Goal: Task Accomplishment & Management: Use online tool/utility

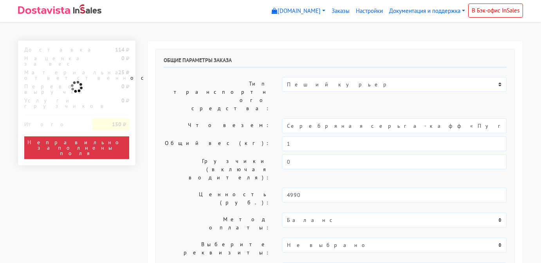
select select "11:00"
select select "20:00"
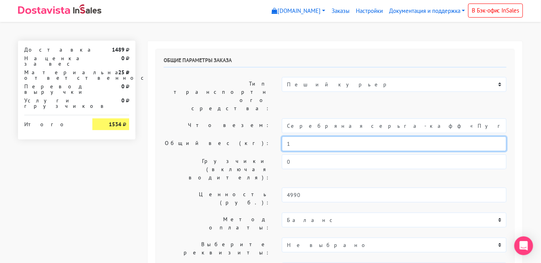
click at [359, 137] on input "1" at bounding box center [394, 144] width 225 height 15
type input "о"
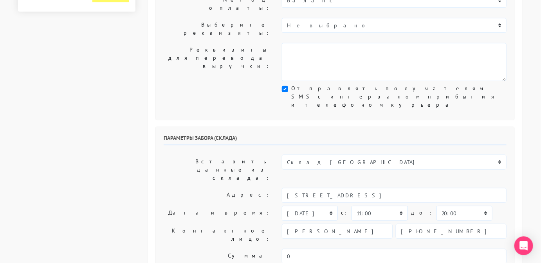
scroll to position [242, 0]
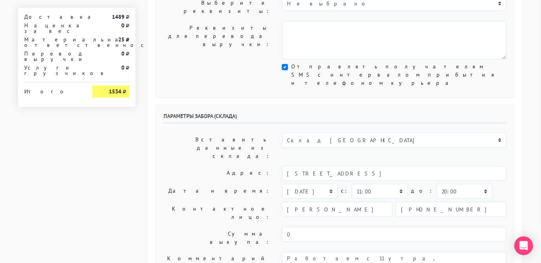
type input "0,5"
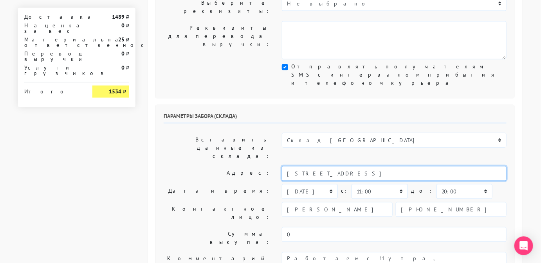
click at [403, 166] on input "[STREET_ADDRESS]" at bounding box center [394, 173] width 225 height 15
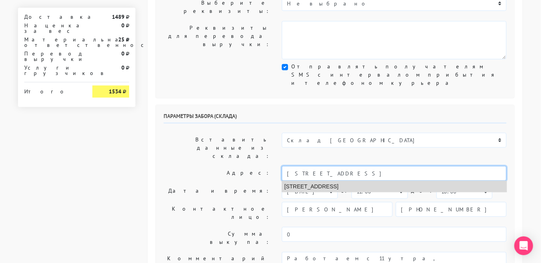
click at [378, 182] on li "[STREET_ADDRESS]" at bounding box center [394, 187] width 224 height 11
type input "[STREET_ADDRESS]"
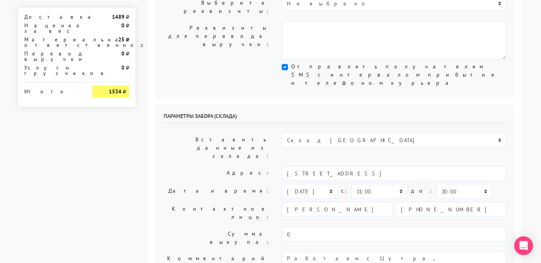
click at [421, 105] on div "Параметры забора (склада) Вставить данные из склада: Склад Москва Склад [GEOGRA…" at bounding box center [335, 203] width 359 height 196
click at [383, 184] on select "00:00 00:30 01:00 01:30 02:00 02:30 03:00 03:30 04:00 04:30 05:00 05:30 06:00 0…" at bounding box center [380, 191] width 56 height 15
click at [452, 184] on select "00:00 00:30 01:00 01:30 02:00 02:30 03:00 03:30 04:00 04:30 05:00 05:30 06:00 0…" at bounding box center [464, 191] width 56 height 15
select select "13:00"
click at [436, 184] on select "00:00 00:30 01:00 01:30 02:00 02:30 03:00 03:30 04:00 04:30 05:00 05:30 06:00 0…" at bounding box center [464, 191] width 56 height 15
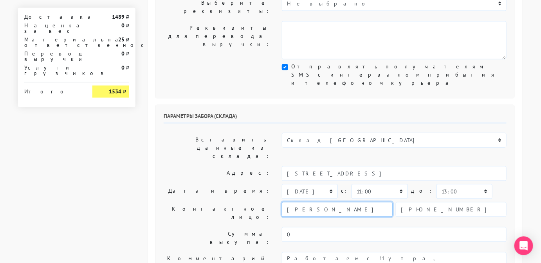
click at [366, 202] on input "[PERSON_NAME]" at bounding box center [337, 209] width 111 height 15
type input "менеджер"
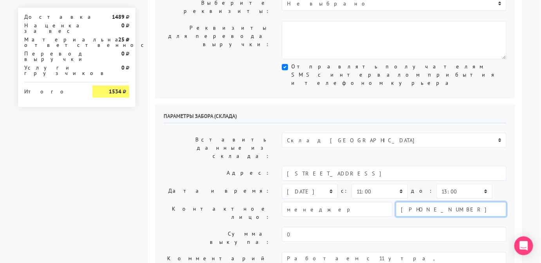
click at [484, 202] on input "[PHONE_NUMBER]" at bounding box center [451, 209] width 111 height 15
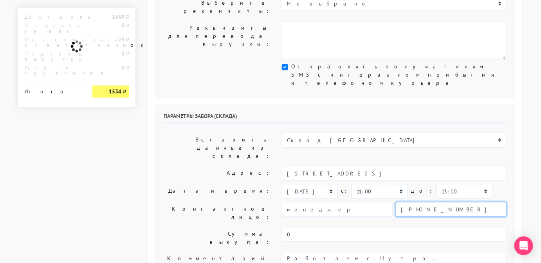
click at [484, 202] on input "[PHONE_NUMBER]" at bounding box center [451, 209] width 111 height 15
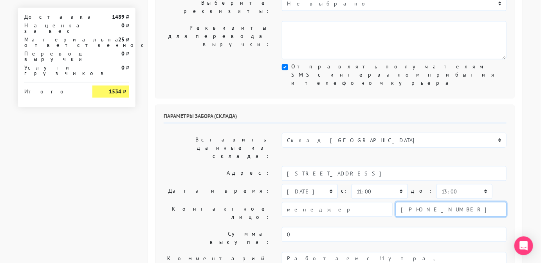
click at [484, 202] on input "[PHONE_NUMBER]" at bounding box center [451, 209] width 111 height 15
click at [484, 202] on input "text" at bounding box center [451, 209] width 111 height 15
type input "9806583831"
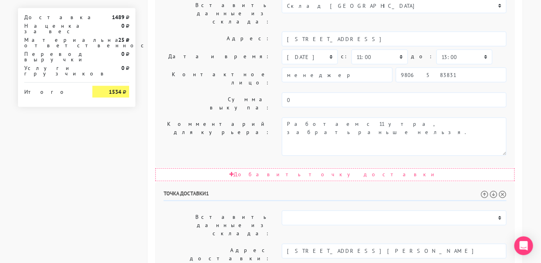
scroll to position [16, 0]
drag, startPoint x: 362, startPoint y: 184, endPoint x: 435, endPoint y: 227, distance: 84.6
drag, startPoint x: 373, startPoint y: 192, endPoint x: 284, endPoint y: 191, distance: 89.6
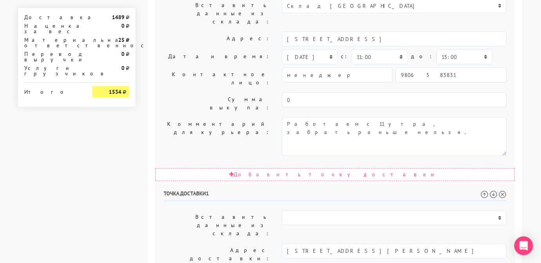
paste textarea "[STREET_ADDRESS][PERSON_NAME]"
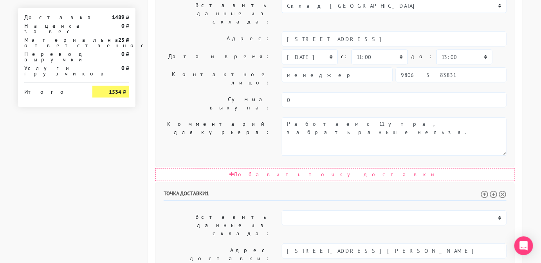
type textarea "Позвонить получателю за 1 час. [STREET_ADDRESS][PERSON_NAME] Квартира 129 Подъе…"
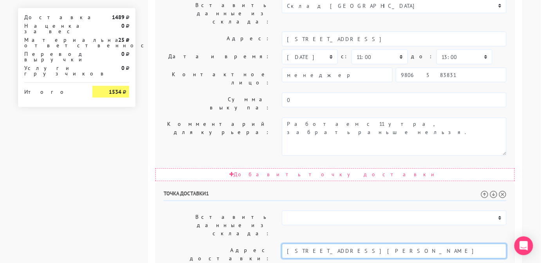
click at [481, 244] on input "[STREET_ADDRESS][PERSON_NAME]" at bounding box center [394, 251] width 225 height 15
drag, startPoint x: 481, startPoint y: 133, endPoint x: 389, endPoint y: 137, distance: 92.1
click at [389, 244] on input "[STREET_ADDRESS][PERSON_NAME]" at bounding box center [394, 251] width 225 height 15
click at [389, 260] on li "[STREET_ADDRESS][PERSON_NAME]" at bounding box center [394, 265] width 224 height 11
type input "[STREET_ADDRESS][PERSON_NAME]"
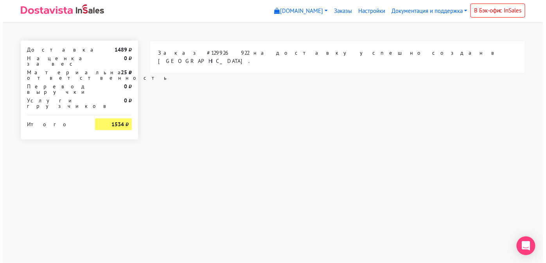
scroll to position [0, 0]
click at [346, 10] on link "Заказы" at bounding box center [343, 11] width 24 height 15
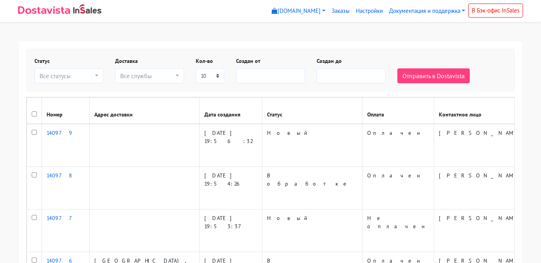
select select
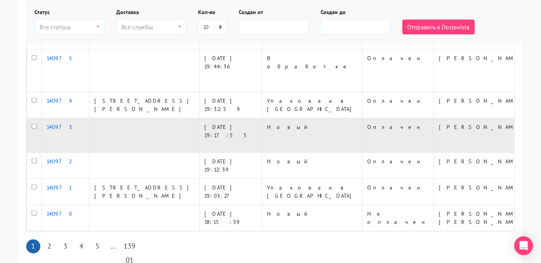
scroll to position [252, 0]
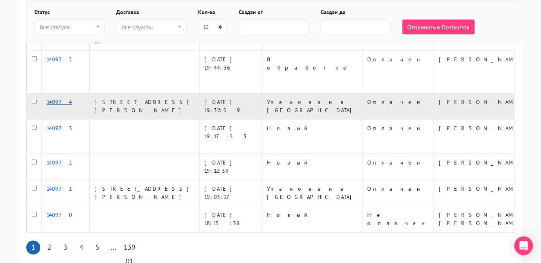
click at [49, 99] on link "140974" at bounding box center [59, 102] width 25 height 7
click at [262, 94] on td "Упакован в [GEOGRAPHIC_DATA]" at bounding box center [312, 107] width 100 height 26
click at [109, 94] on td "[STREET_ADDRESS][PERSON_NAME]" at bounding box center [145, 107] width 110 height 26
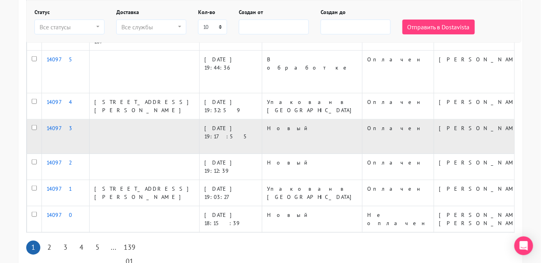
scroll to position [0, 0]
